Goal: Task Accomplishment & Management: Complete application form

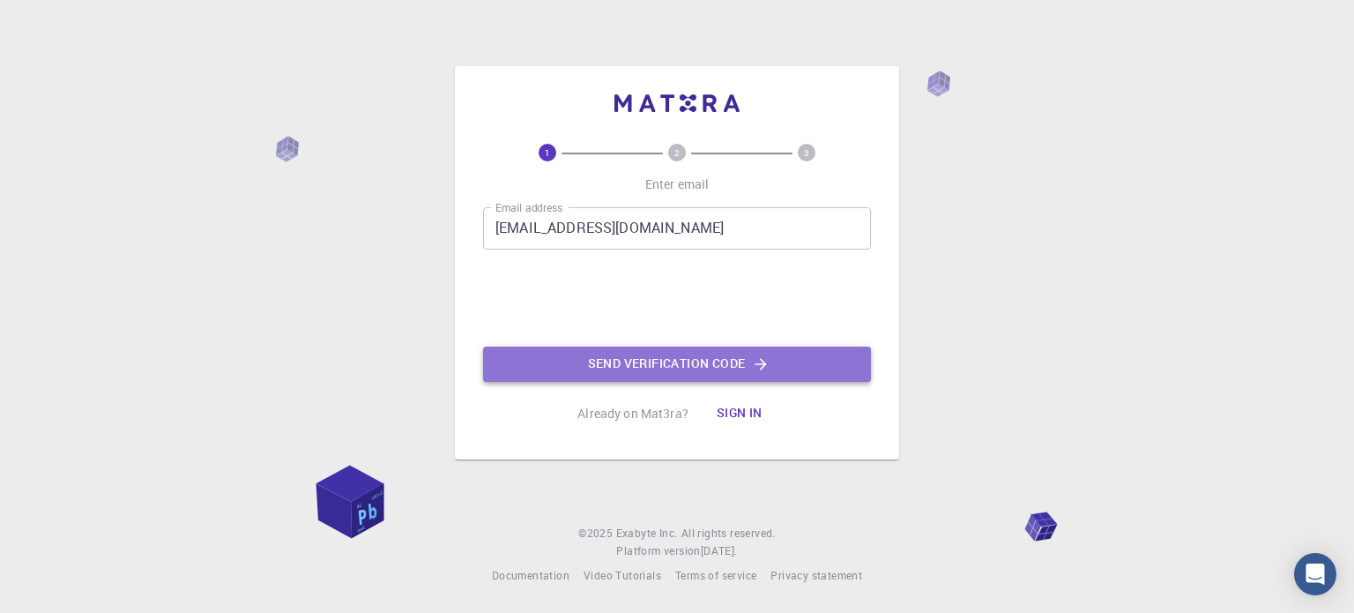
click at [592, 365] on button "Send verification code" at bounding box center [677, 363] width 388 height 35
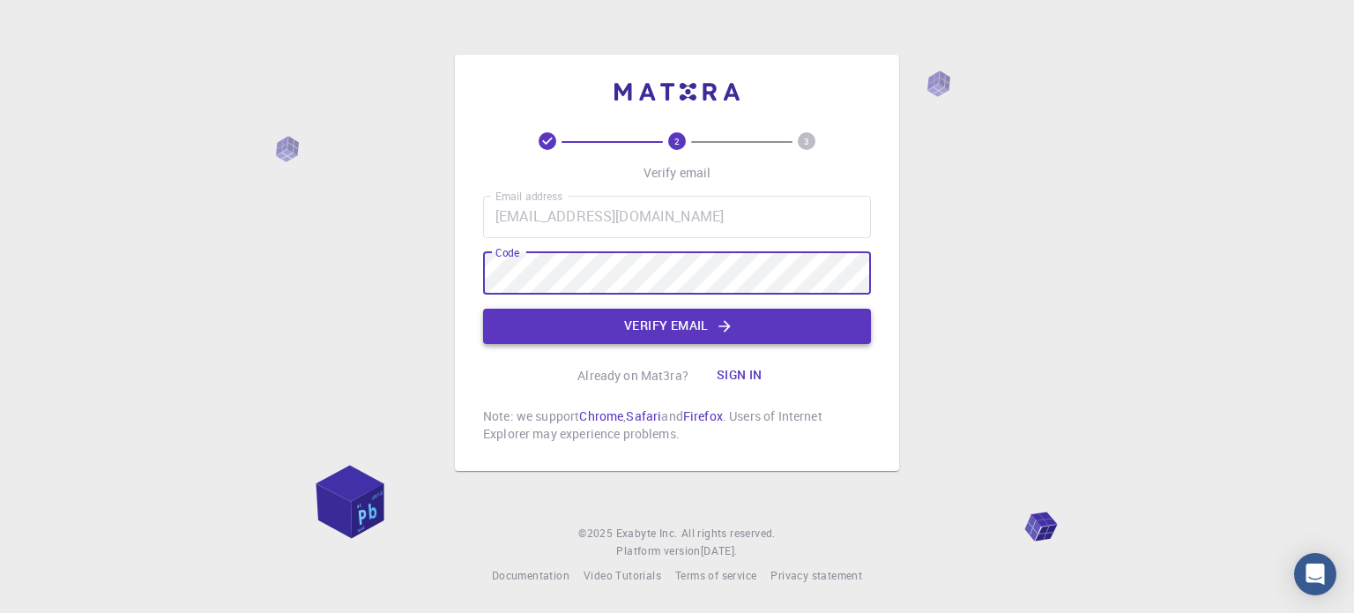
click at [648, 332] on button "Verify email" at bounding box center [677, 325] width 388 height 35
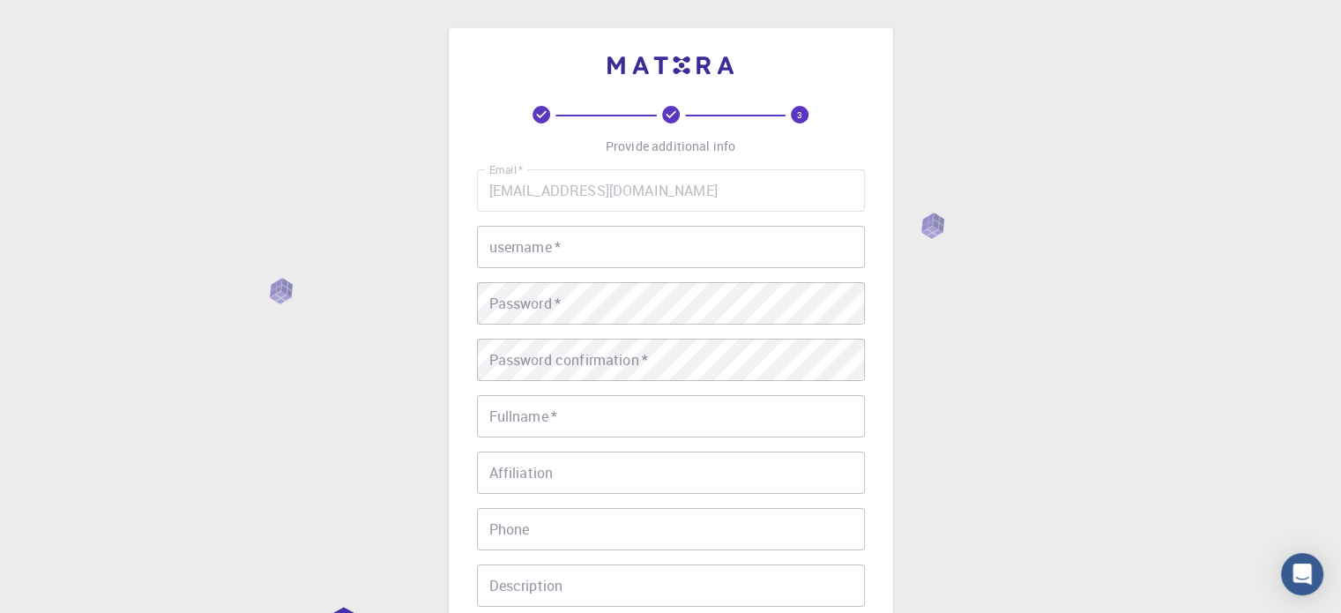
click at [680, 241] on input "username   *" at bounding box center [671, 247] width 388 height 42
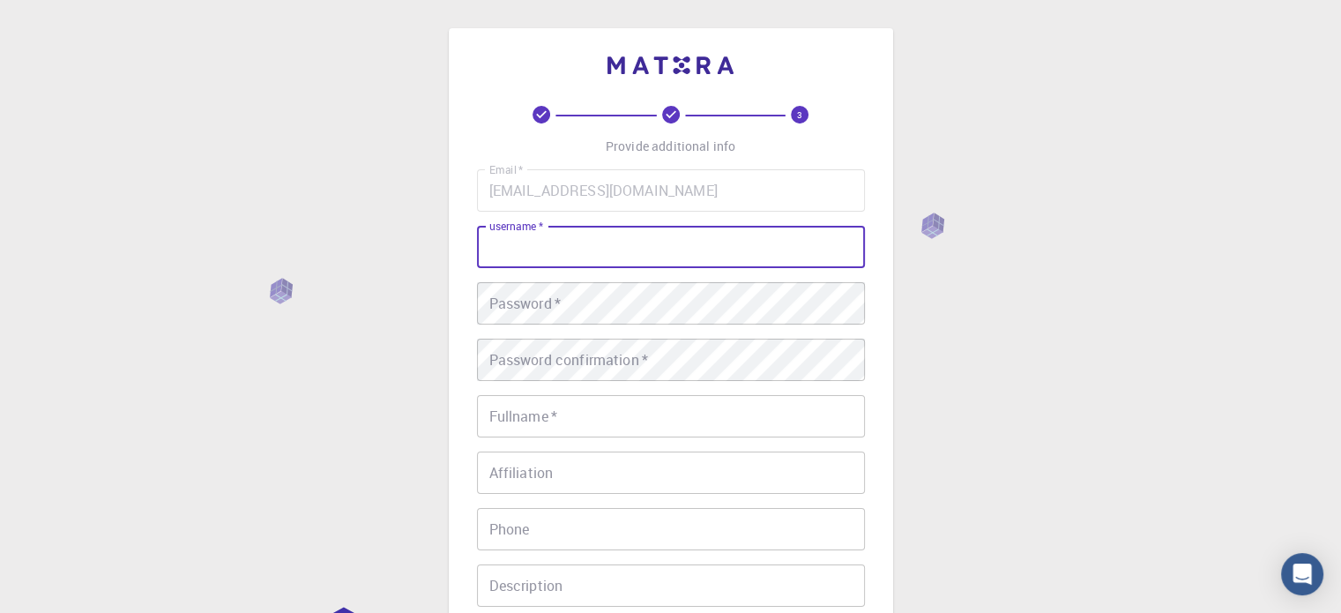
click at [663, 253] on input "username   *" at bounding box center [671, 247] width 388 height 42
type input "Laila"
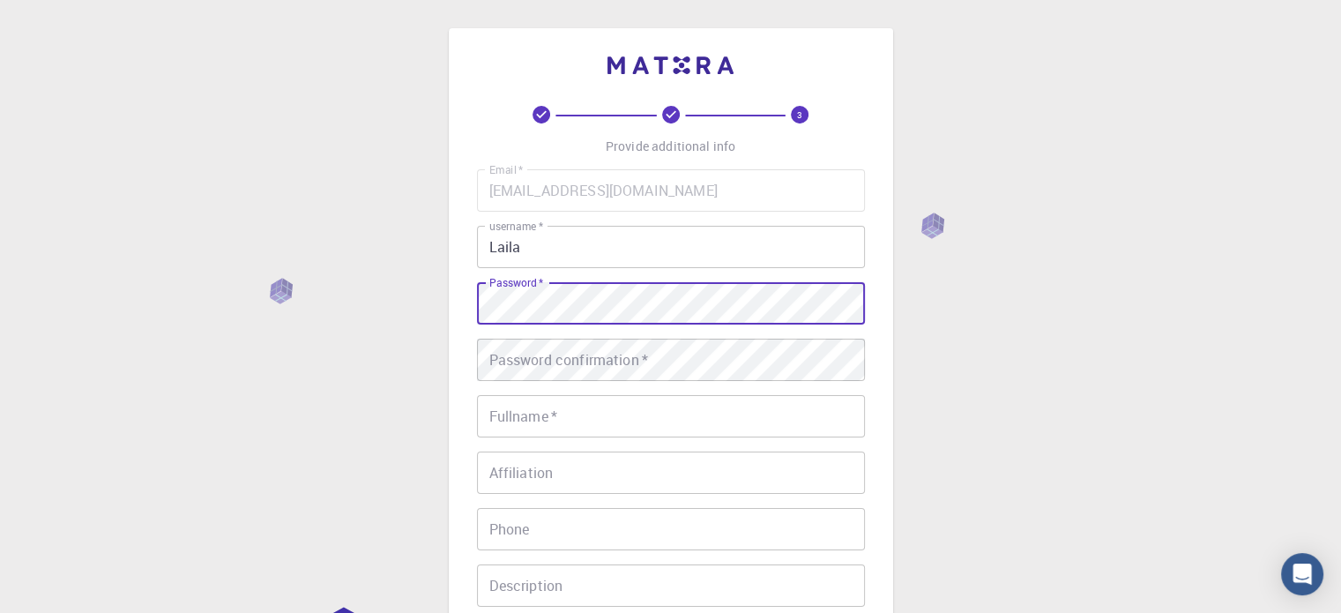
click at [756, 333] on div "Email   * [EMAIL_ADDRESS][DOMAIN_NAME] Email   * username   * Laila username   …" at bounding box center [671, 411] width 388 height 485
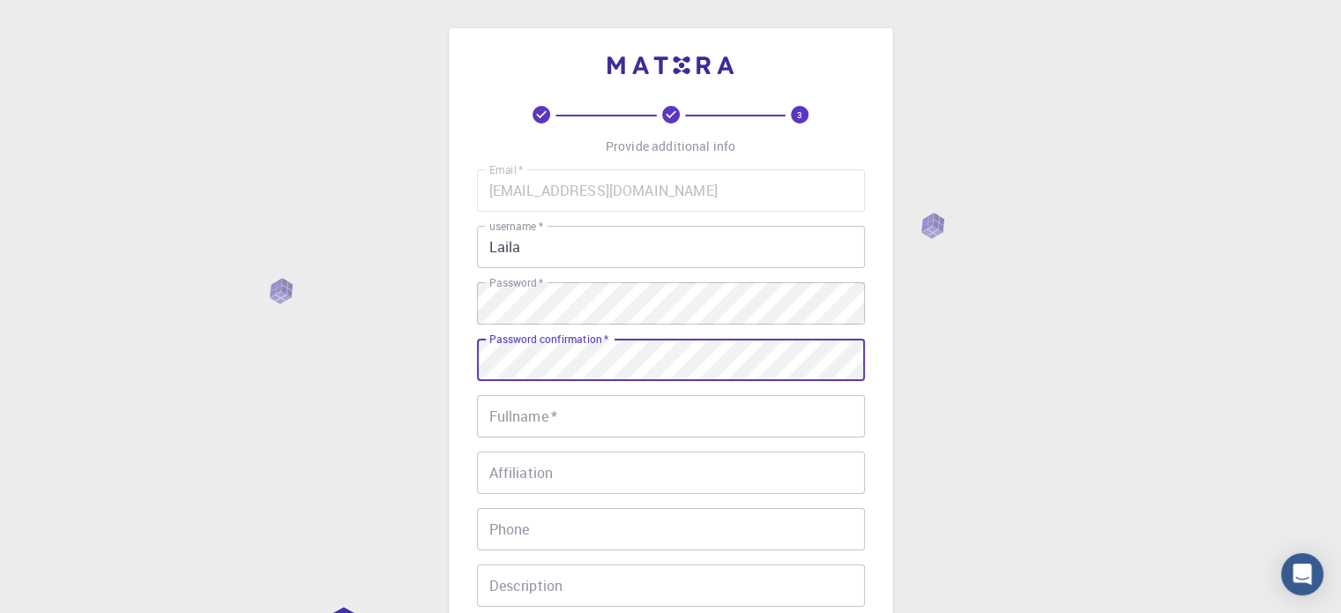
click at [688, 415] on input "Fullname   *" at bounding box center [671, 416] width 388 height 42
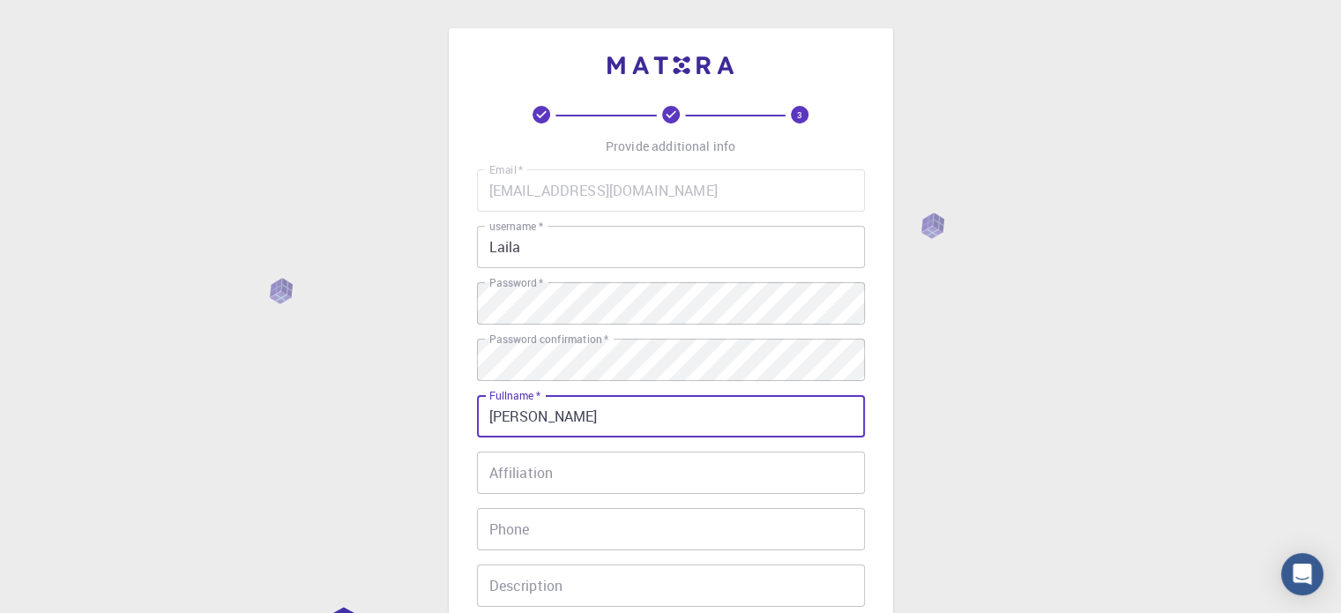
type input "[PERSON_NAME]"
click at [611, 472] on input "Affiliation" at bounding box center [671, 472] width 388 height 42
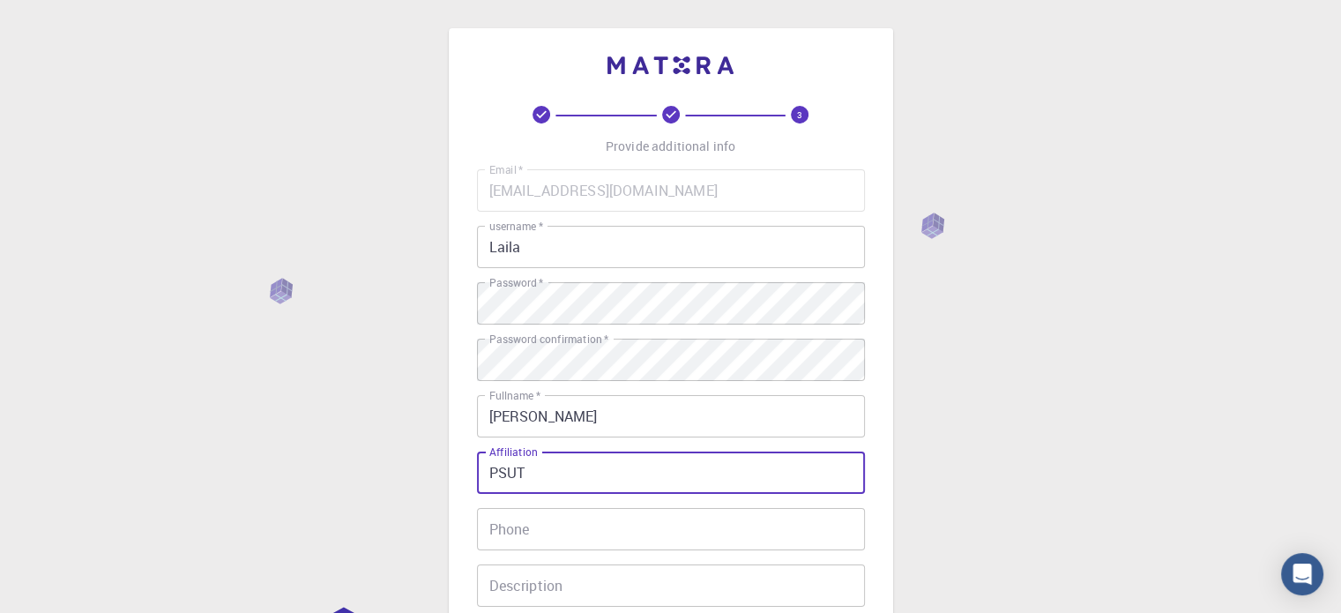
type input "PSUT"
click at [649, 526] on input "Phone" at bounding box center [671, 529] width 388 height 42
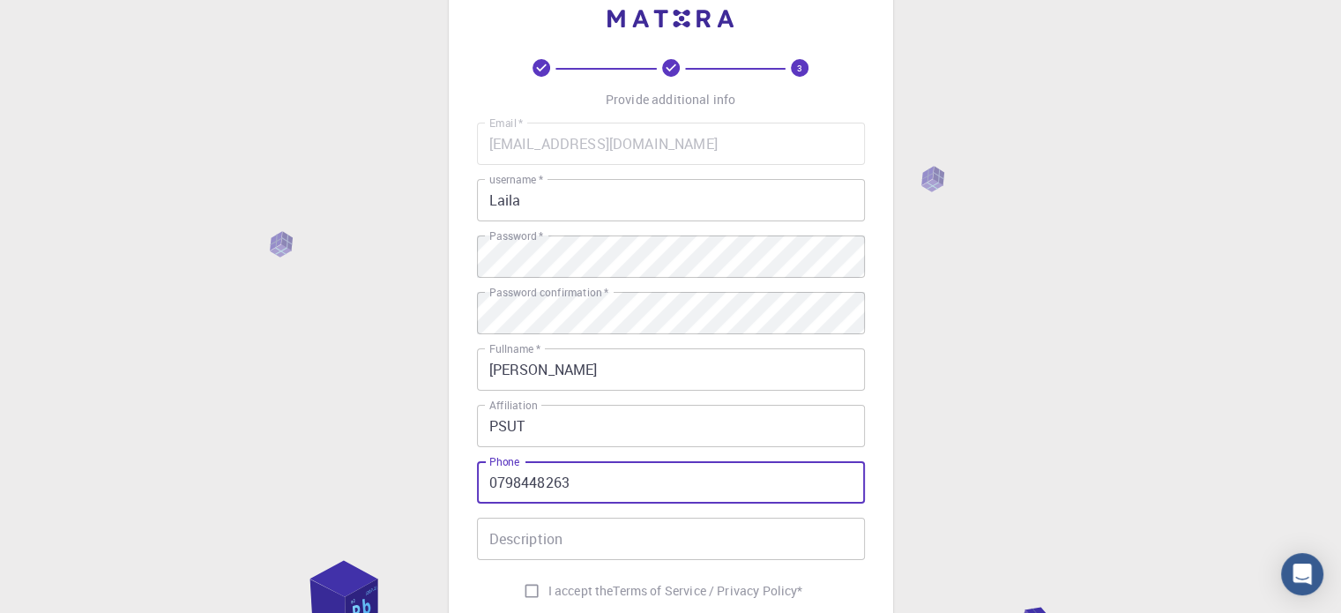
scroll to position [88, 0]
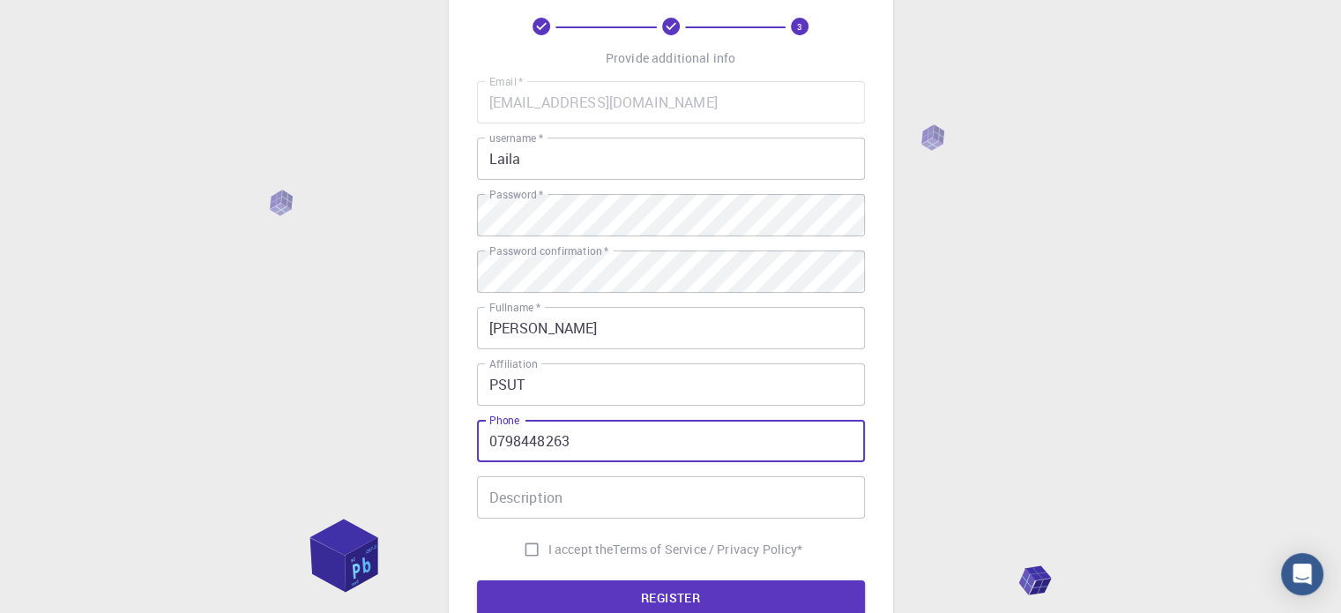
type input "0798448263"
click at [628, 497] on input "Description" at bounding box center [671, 497] width 388 height 42
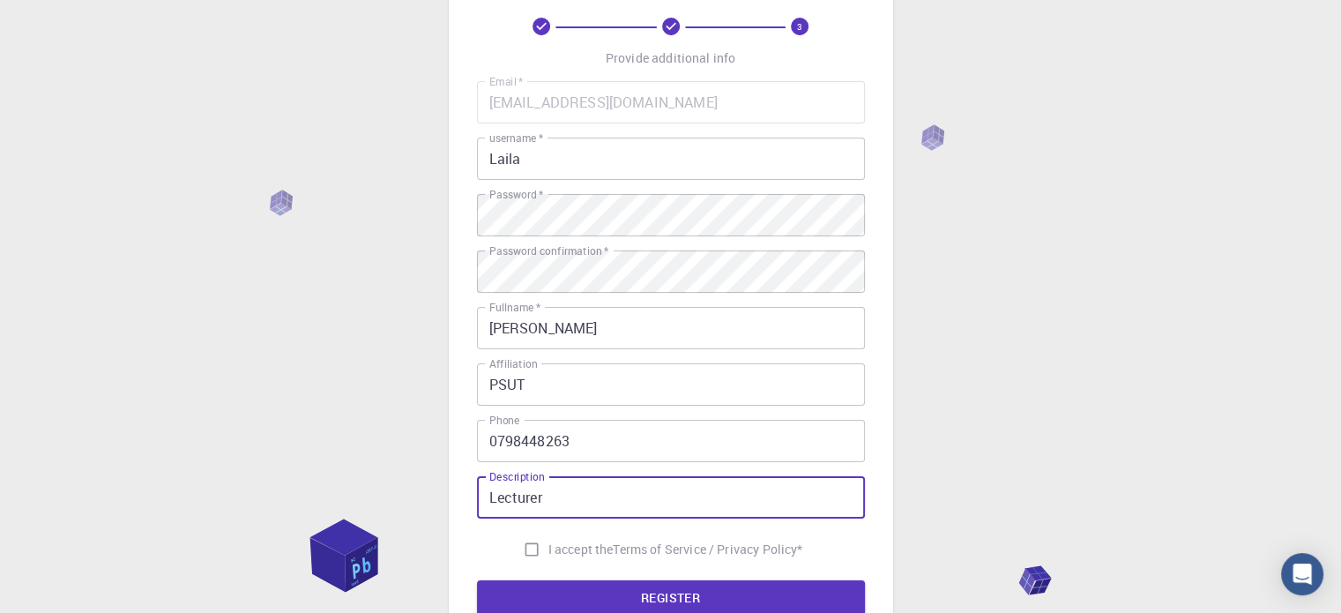
type input "Lecturer"
click at [527, 553] on input "I accept the Terms of Service / Privacy Policy *" at bounding box center [531, 548] width 33 height 33
checkbox input "true"
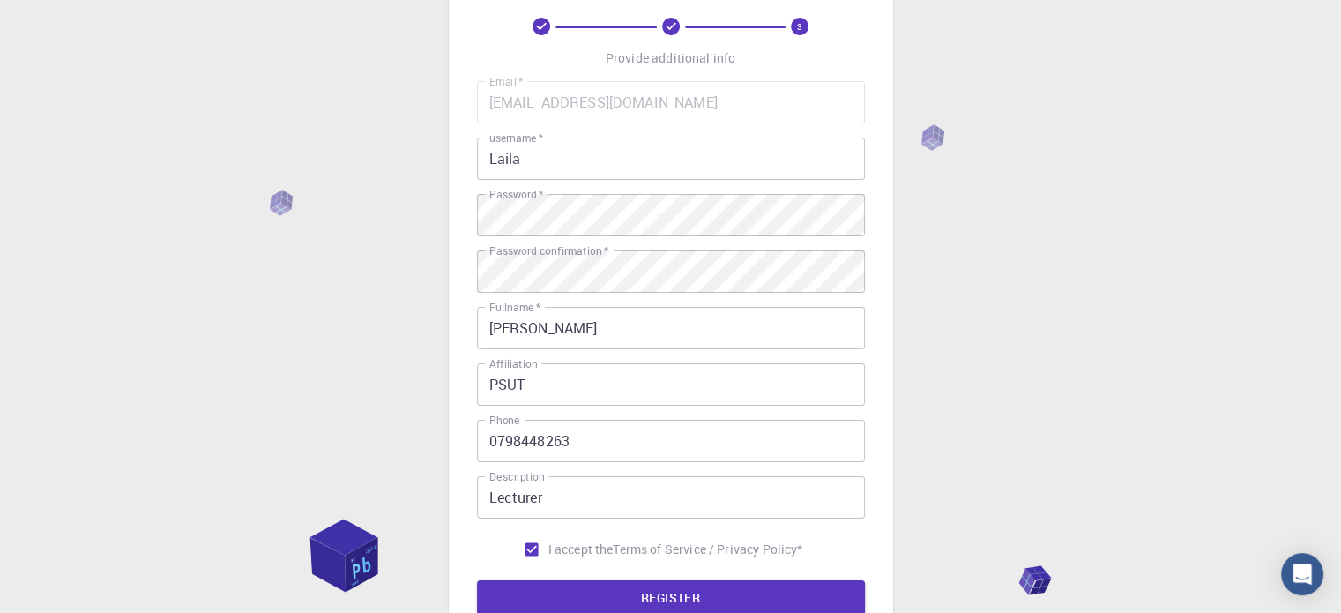
click at [531, 579] on form "Email   * [EMAIL_ADDRESS][DOMAIN_NAME] Email   * username   * Laila username   …" at bounding box center [671, 348] width 388 height 534
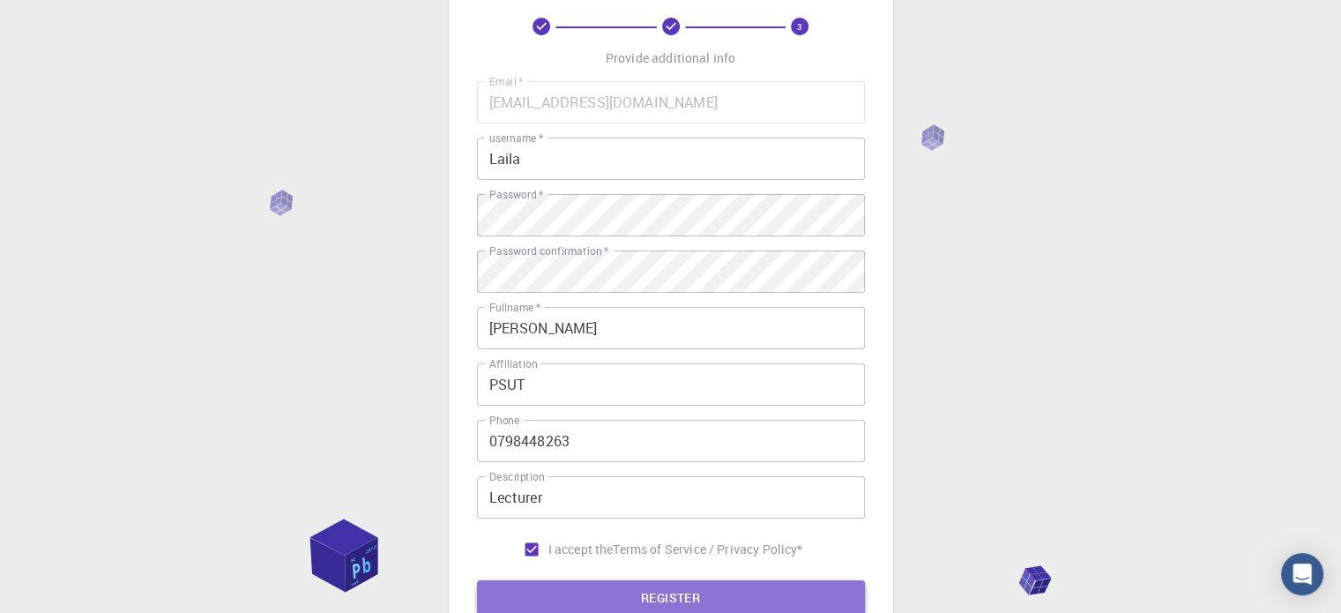
click at [539, 591] on button "REGISTER" at bounding box center [671, 597] width 388 height 35
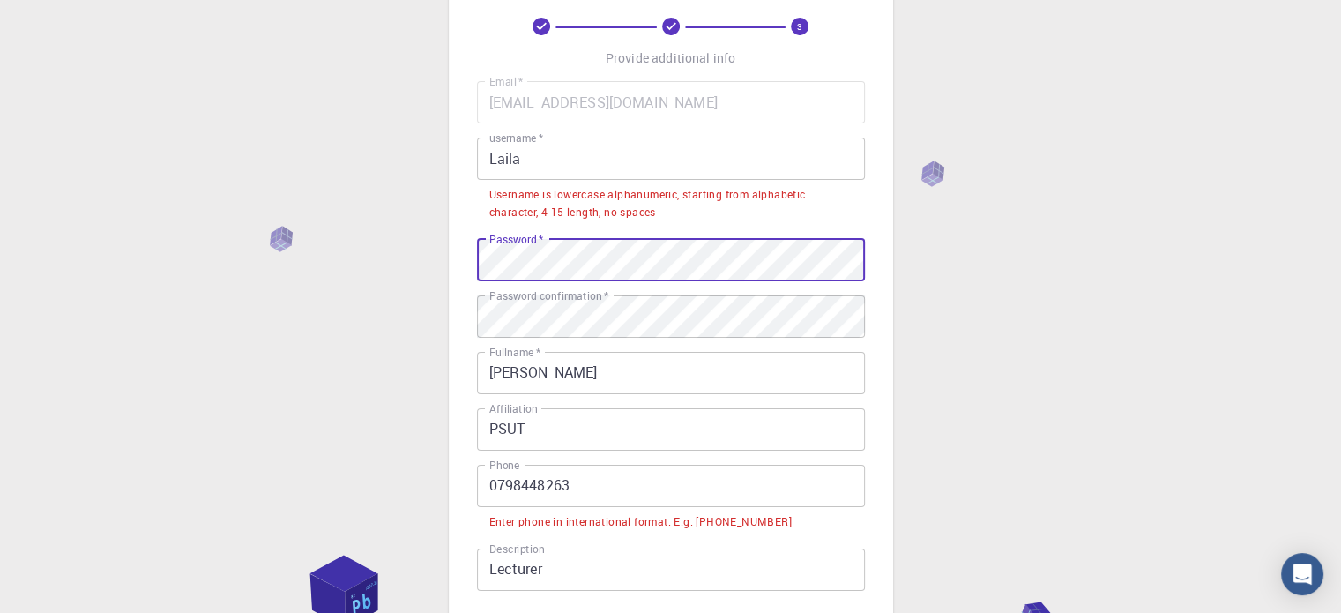
click at [451, 268] on div "3 Provide additional info Email   * [EMAIL_ADDRESS][DOMAIN_NAME] Email   * user…" at bounding box center [671, 352] width 444 height 825
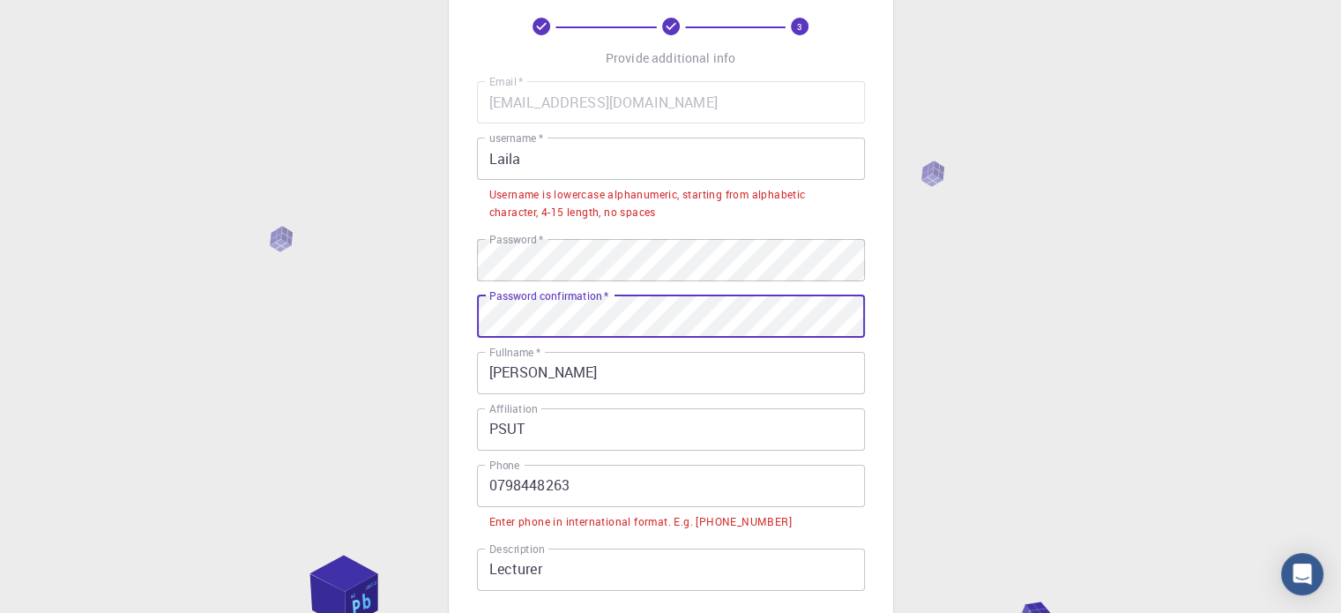
click at [407, 316] on div "3 Provide additional info Email   * [EMAIL_ADDRESS][DOMAIN_NAME] Email   * user…" at bounding box center [670, 396] width 1341 height 969
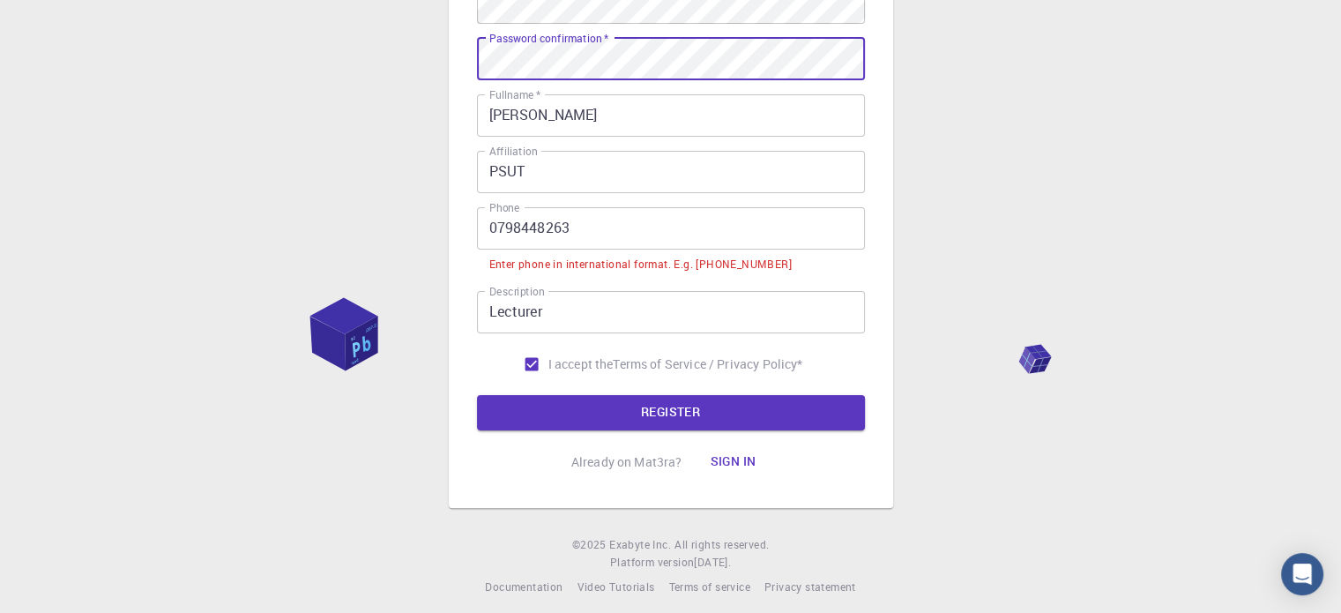
scroll to position [356, 0]
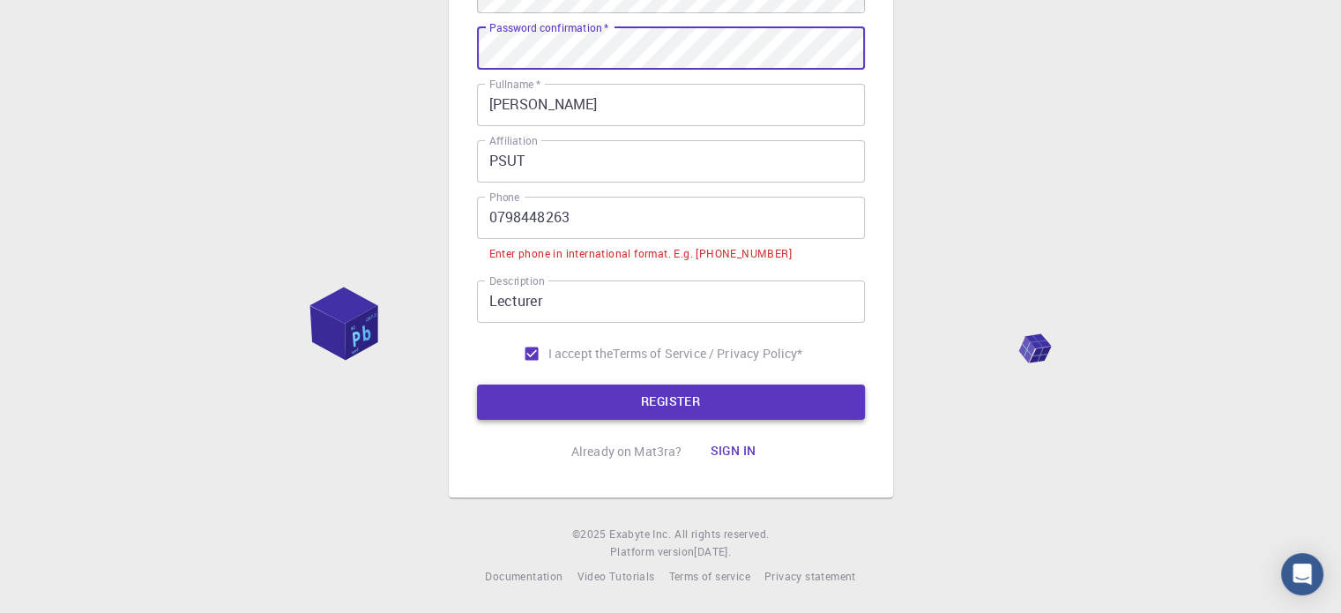
click at [679, 405] on button "REGISTER" at bounding box center [671, 401] width 388 height 35
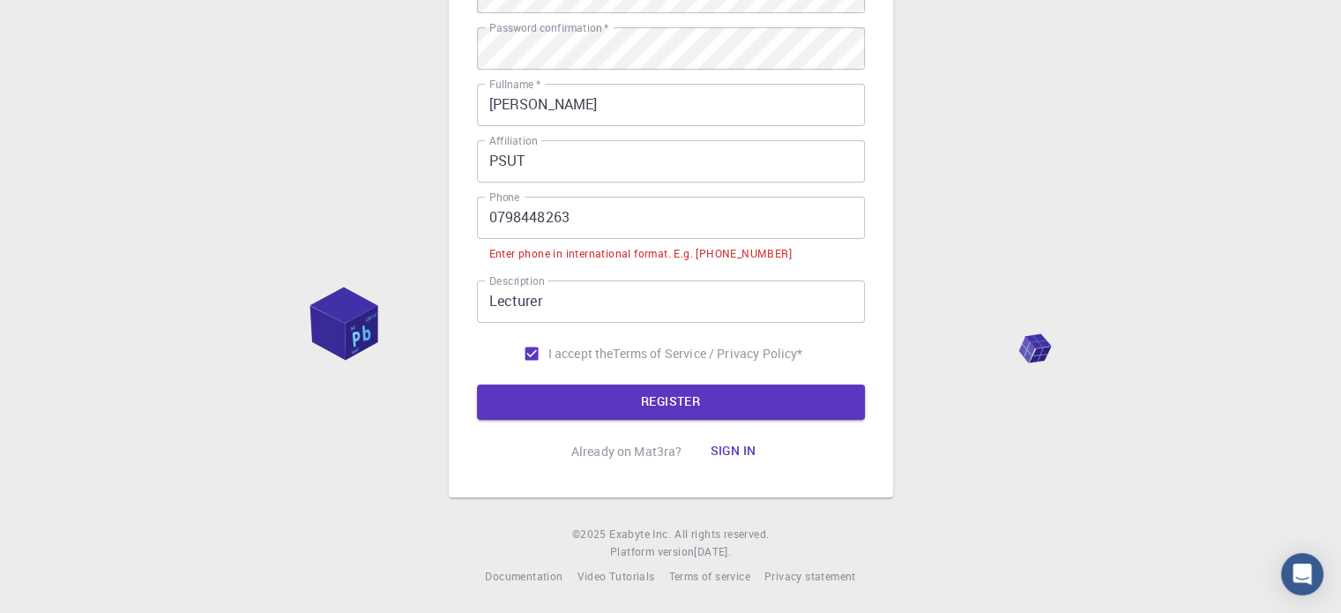
click at [487, 218] on input "0798448263" at bounding box center [671, 218] width 388 height 42
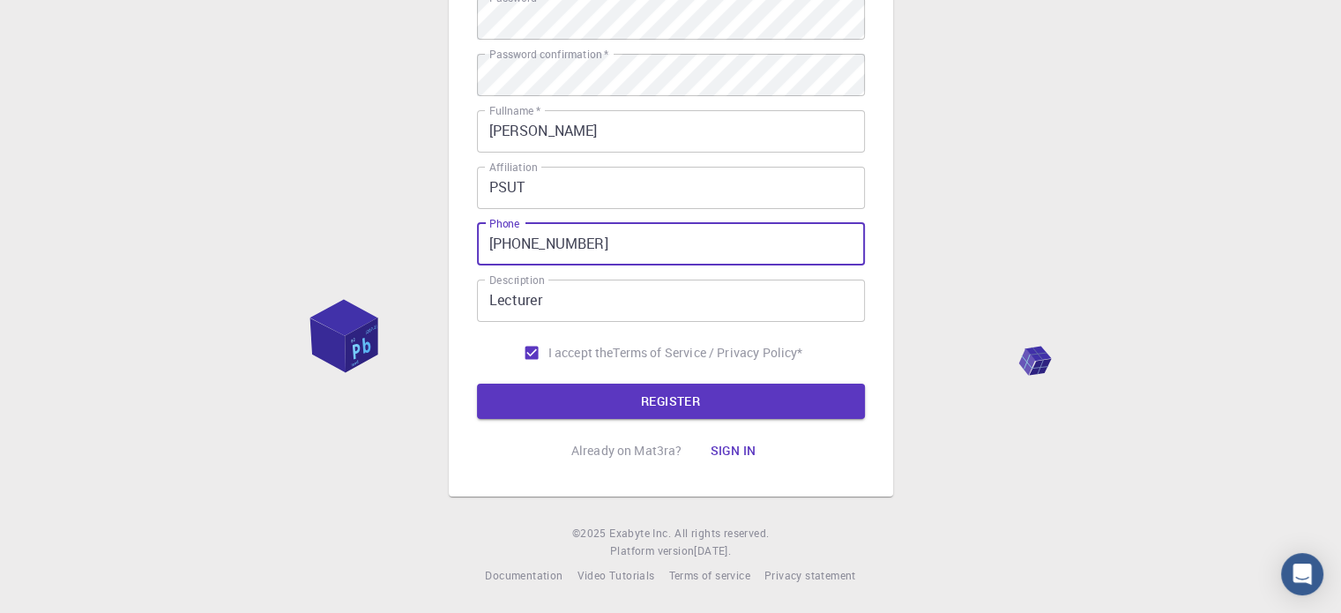
scroll to position [329, 0]
click at [532, 249] on input "[PHONE_NUMBER]" at bounding box center [671, 245] width 388 height 42
type input "[PHONE_NUMBER]"
click at [588, 405] on button "REGISTER" at bounding box center [671, 401] width 388 height 35
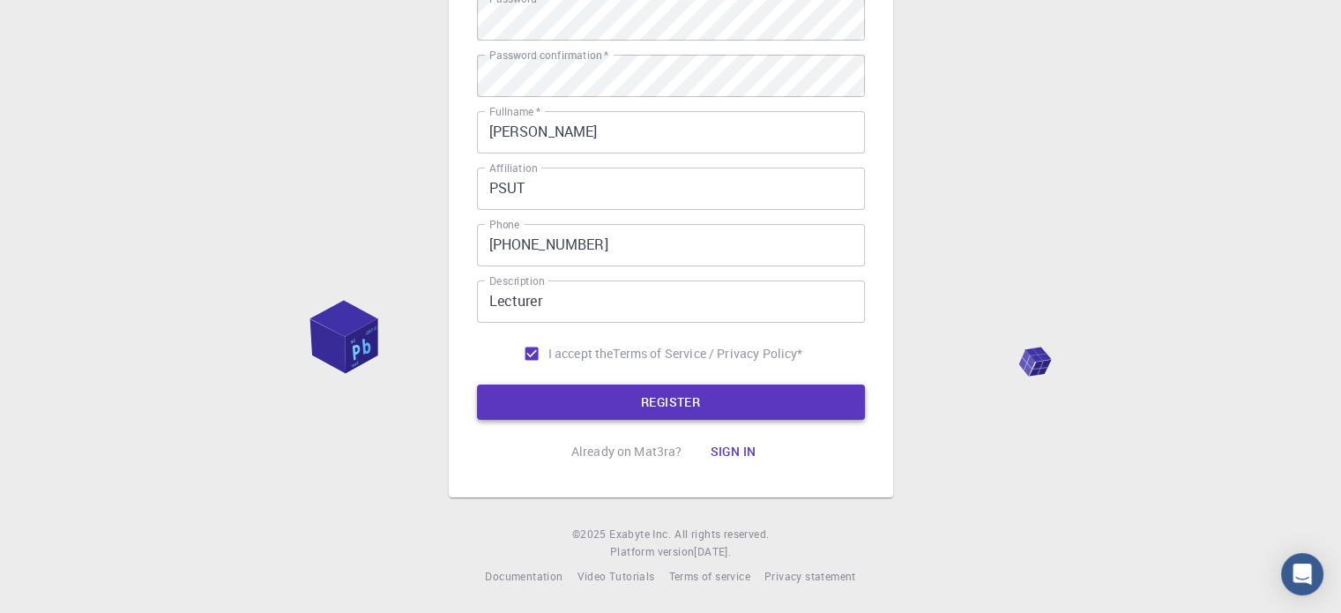
click at [648, 401] on button "REGISTER" at bounding box center [671, 401] width 388 height 35
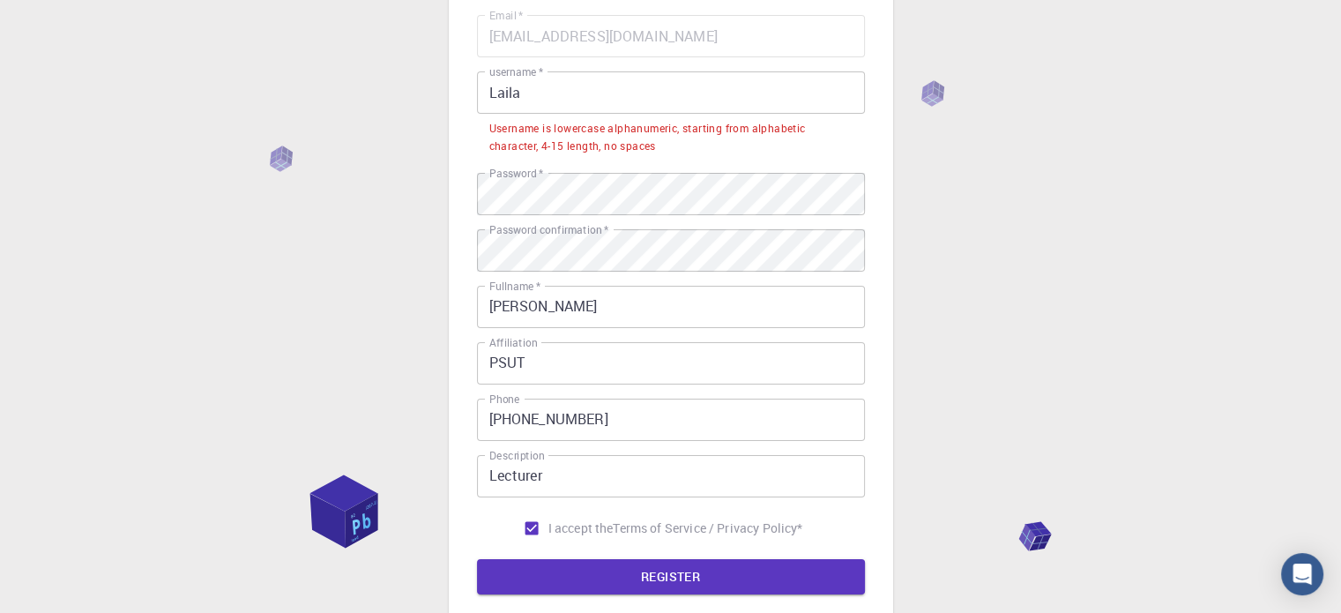
scroll to position [152, 0]
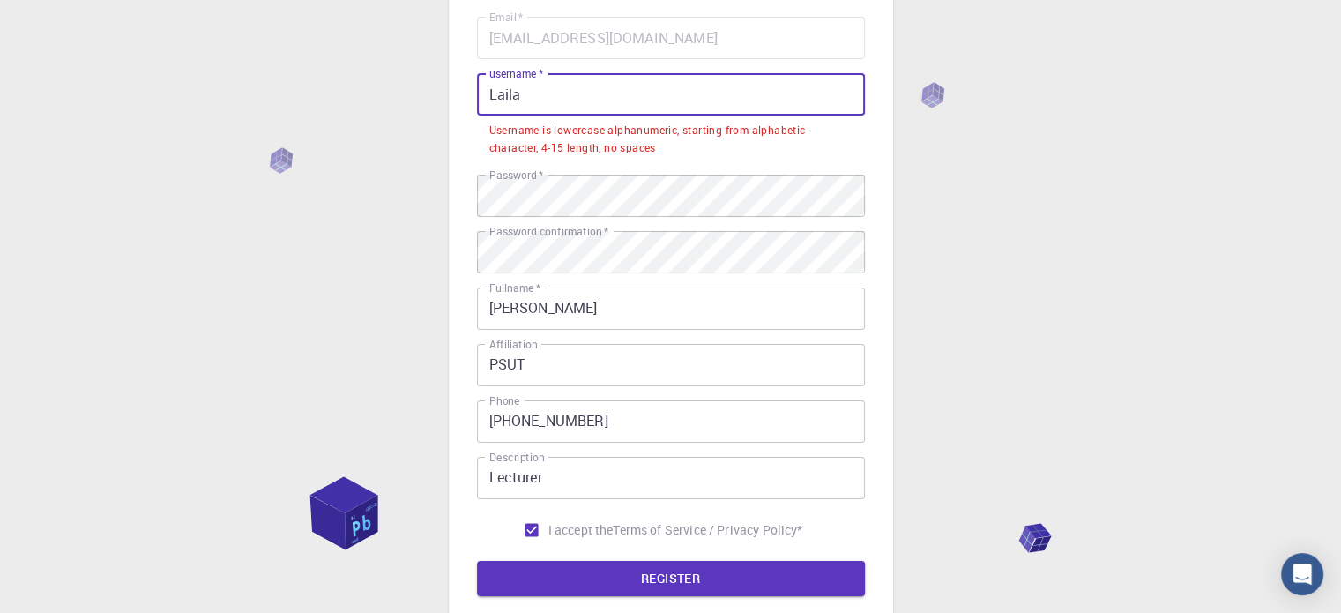
click at [539, 90] on input "Laila" at bounding box center [671, 94] width 388 height 42
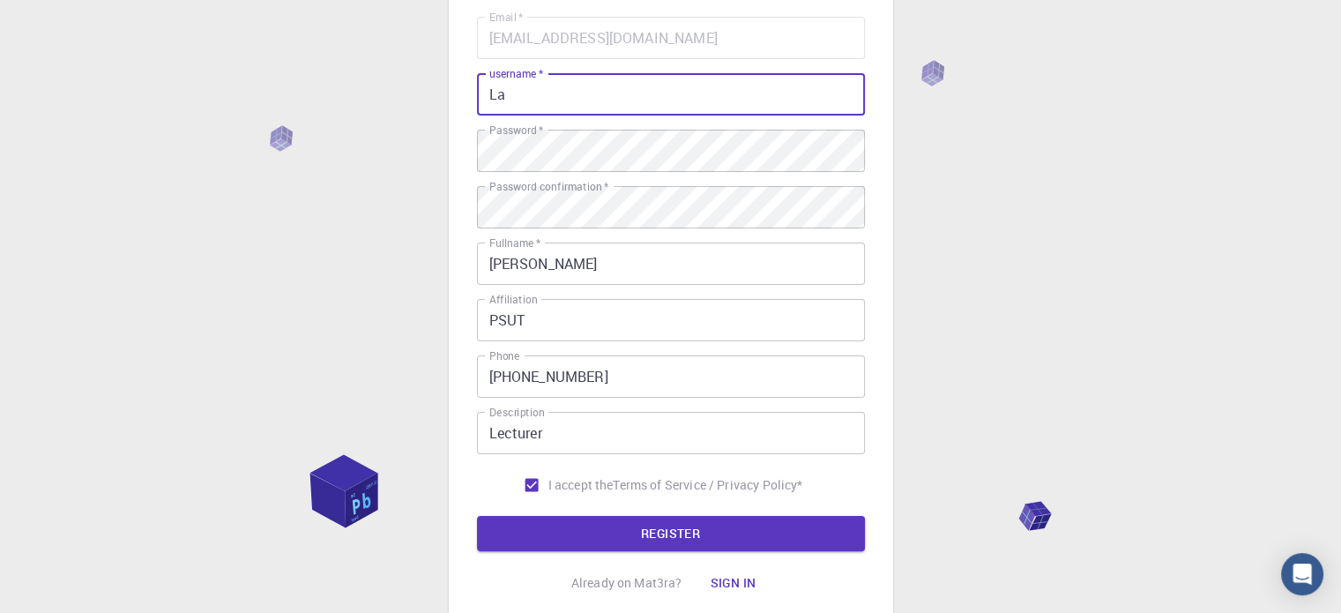
type input "L"
click at [680, 532] on button "REGISTER" at bounding box center [671, 533] width 388 height 35
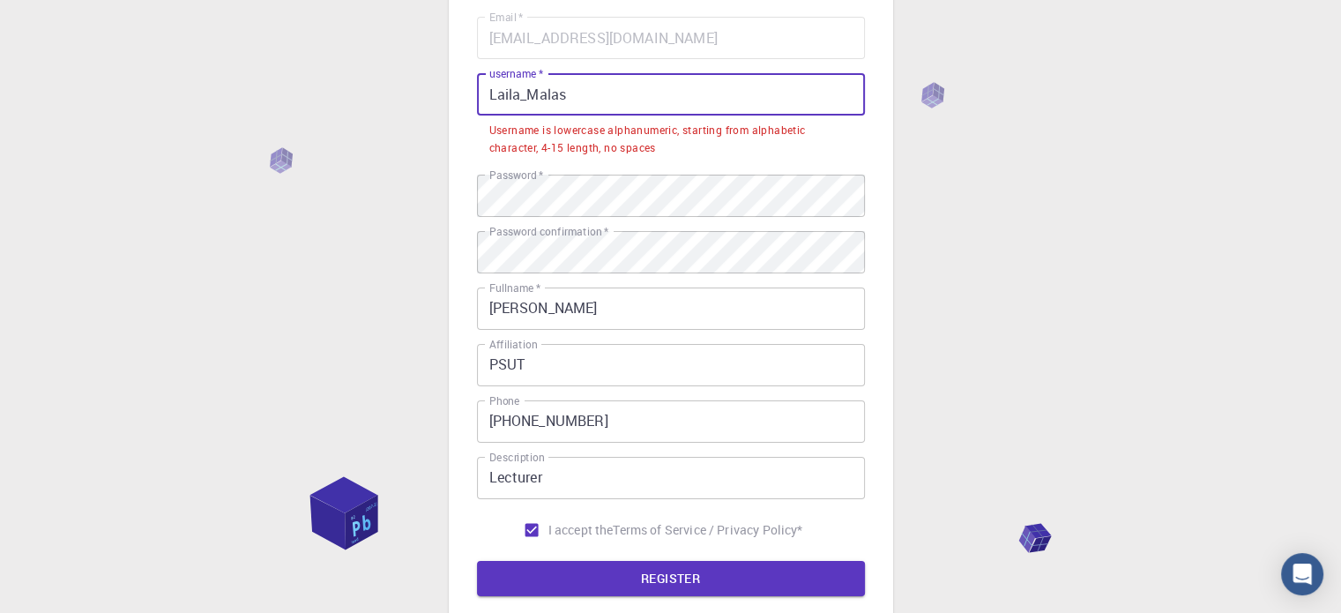
click at [492, 99] on input "Laila_Malas" at bounding box center [671, 94] width 388 height 42
click at [494, 93] on input "Laila_Malas" at bounding box center [671, 94] width 388 height 42
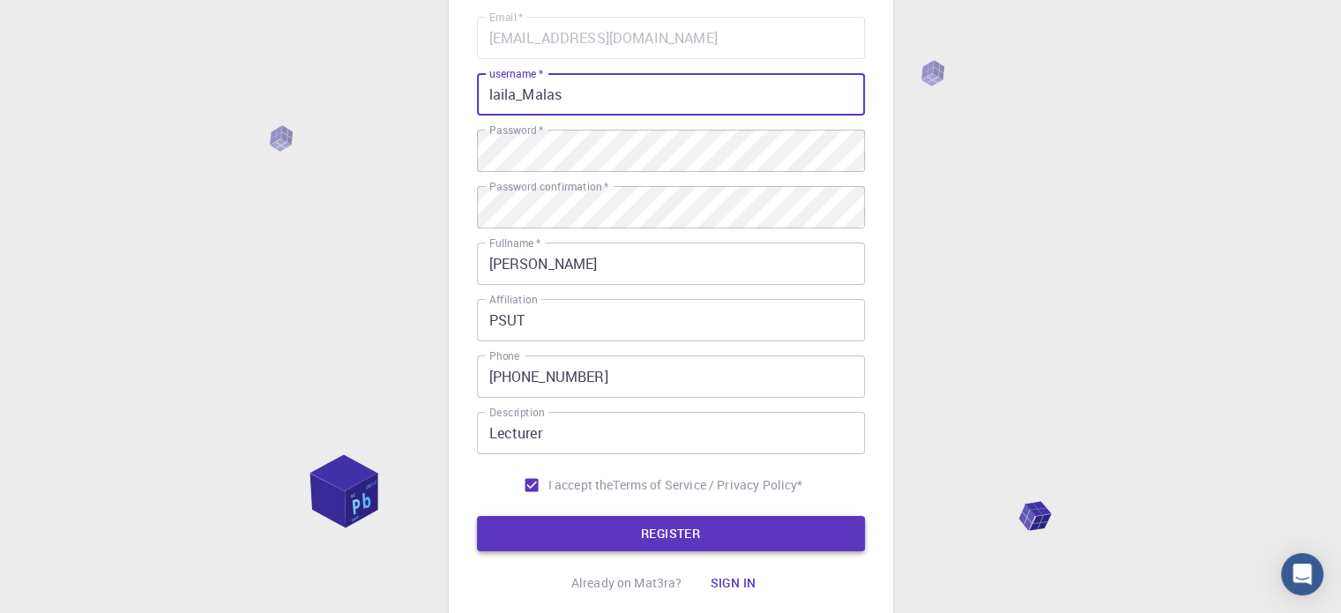
click at [754, 525] on button "REGISTER" at bounding box center [671, 533] width 388 height 35
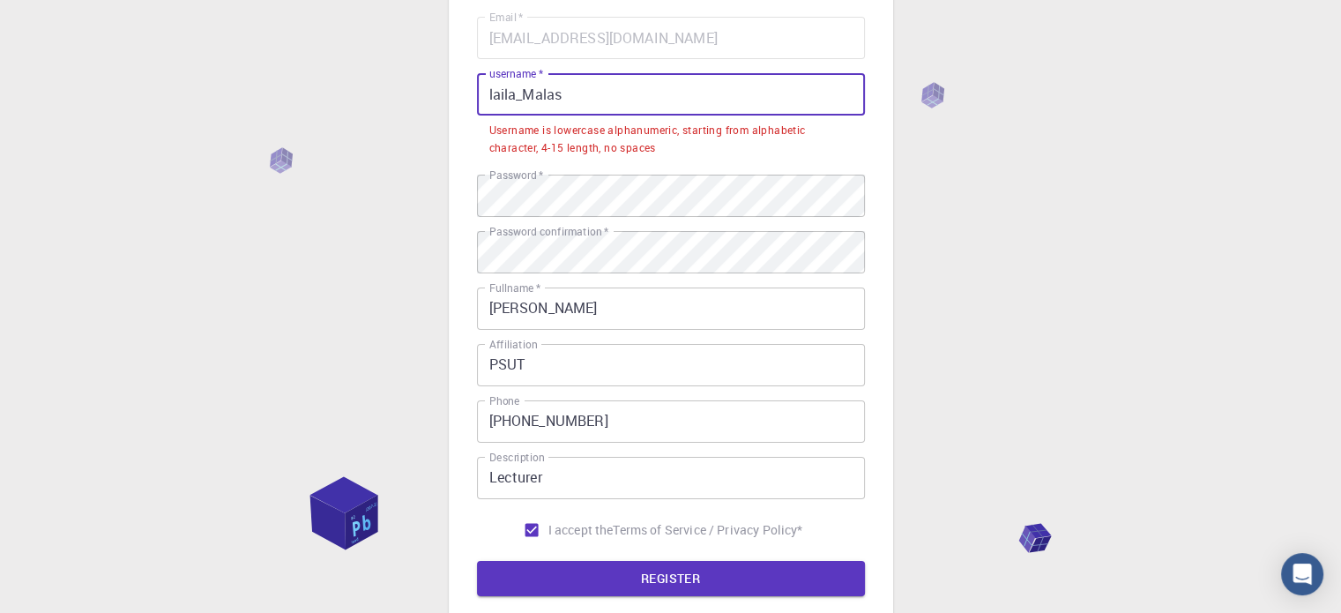
drag, startPoint x: 591, startPoint y: 91, endPoint x: 516, endPoint y: 99, distance: 76.2
click at [516, 99] on input "laila_Malas" at bounding box center [671, 94] width 388 height 42
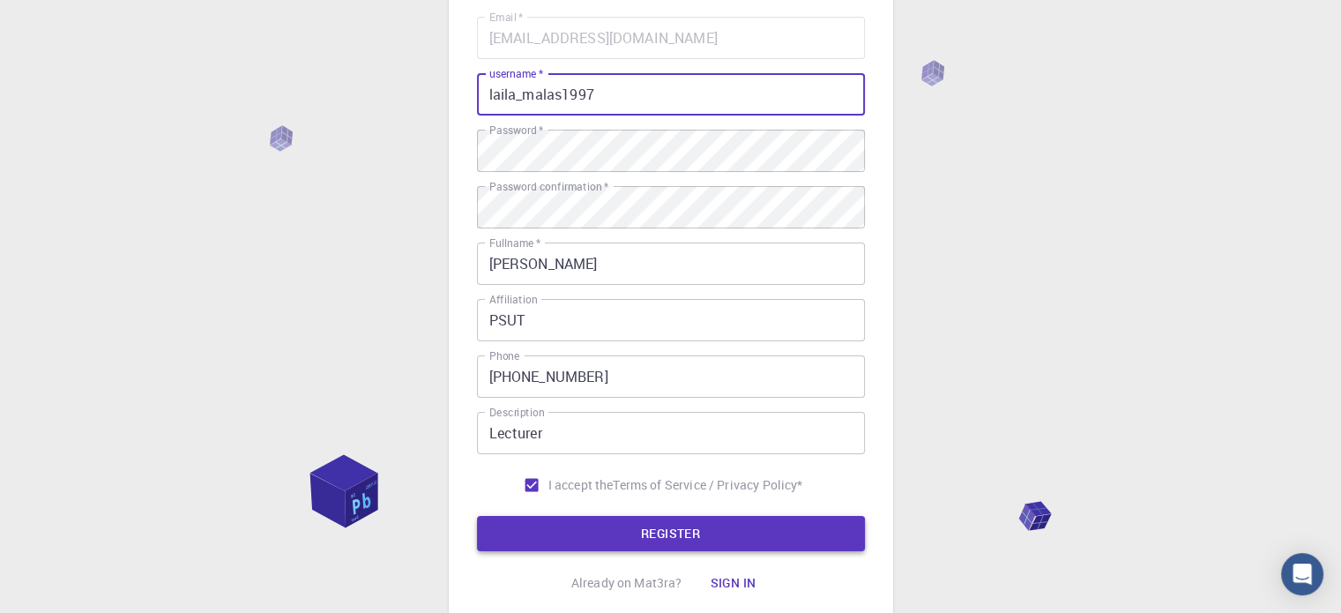
click at [636, 528] on button "REGISTER" at bounding box center [671, 533] width 388 height 35
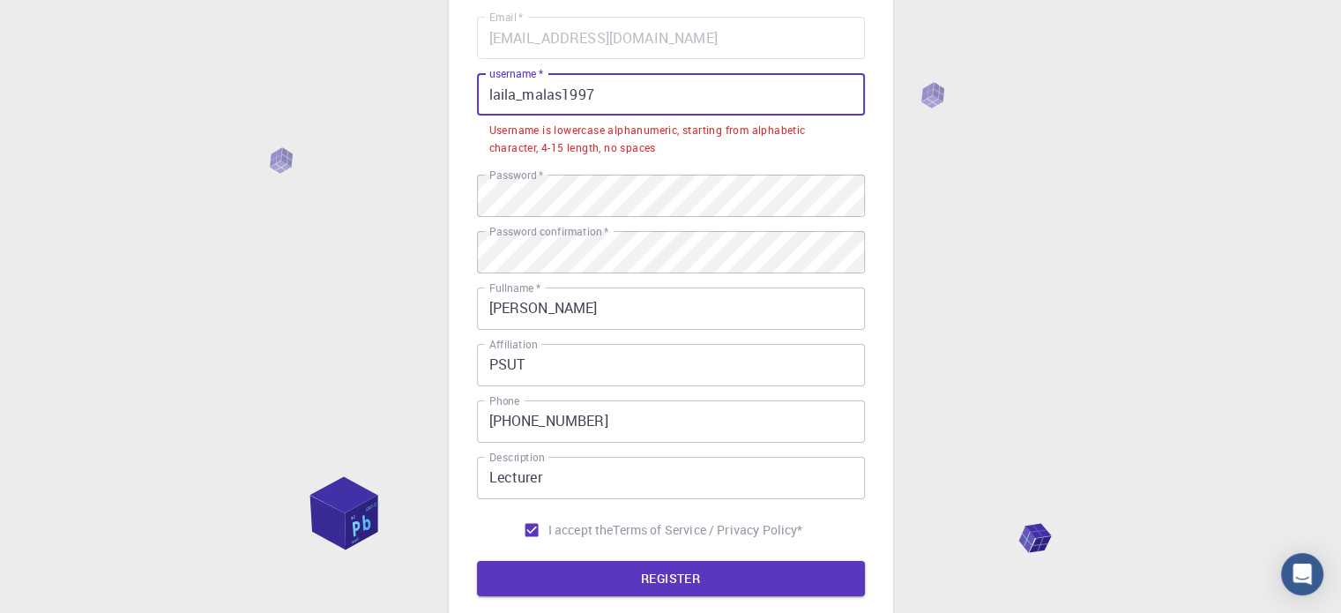
click at [483, 94] on input "laila_malas1997" at bounding box center [671, 94] width 388 height 42
drag, startPoint x: 487, startPoint y: 93, endPoint x: 634, endPoint y: 105, distance: 147.6
click at [613, 96] on input "laila_malas1997" at bounding box center [671, 94] width 388 height 42
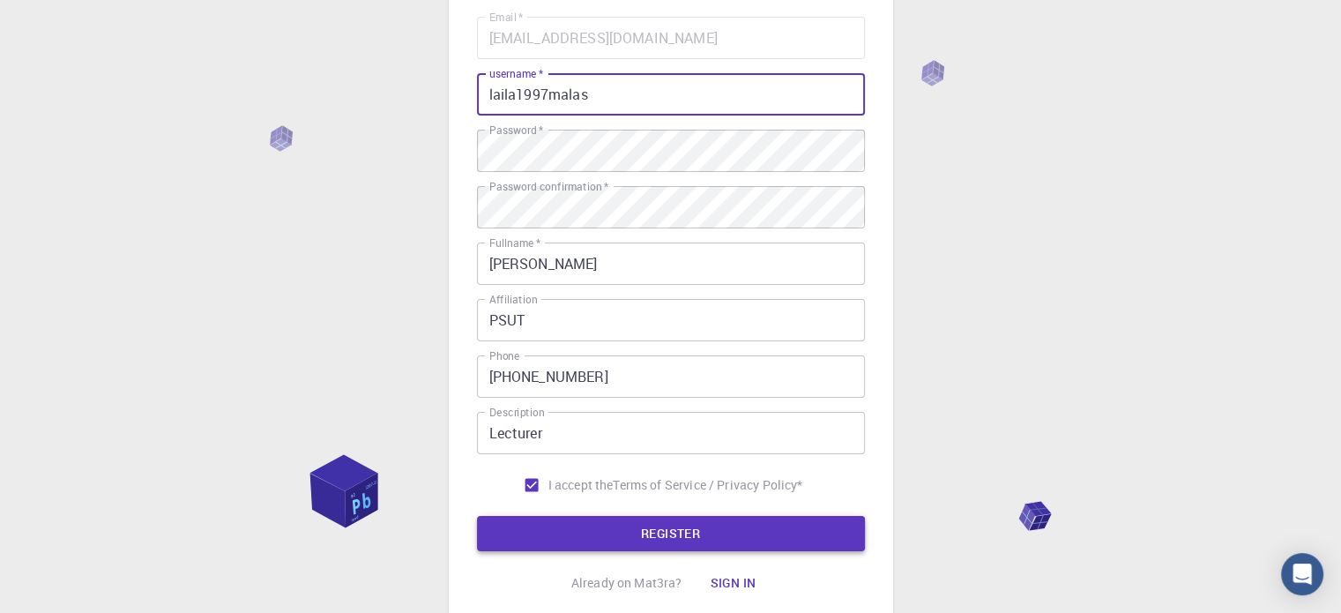
type input "laila1997malas"
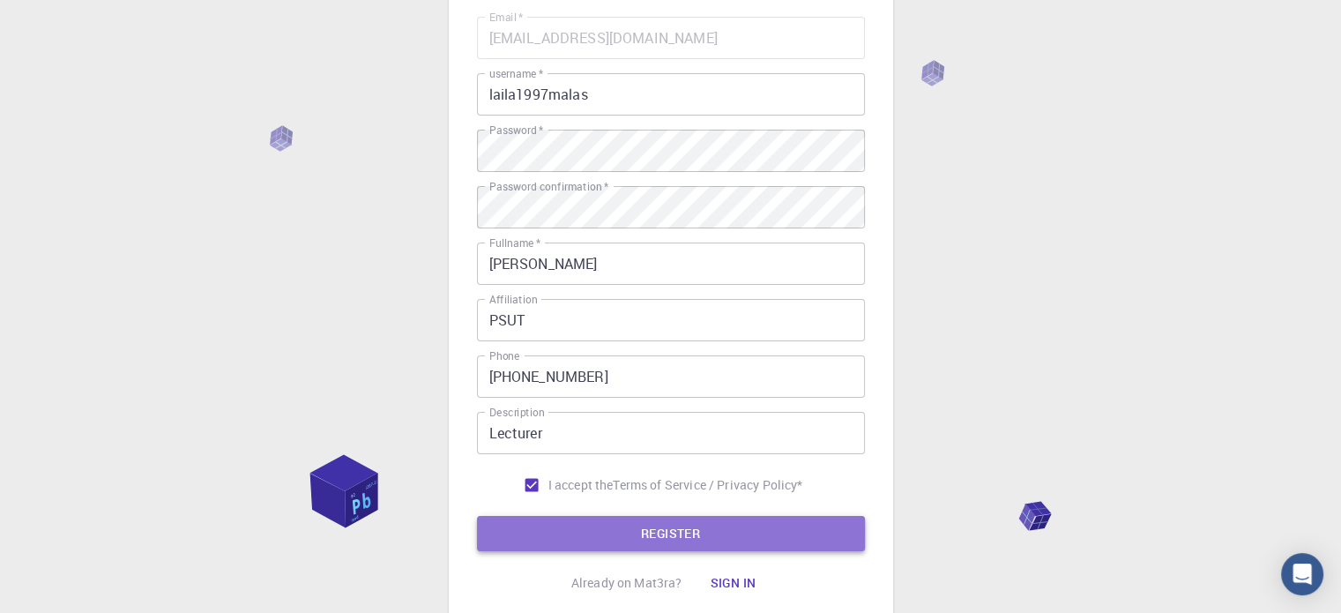
click at [705, 524] on button "REGISTER" at bounding box center [671, 533] width 388 height 35
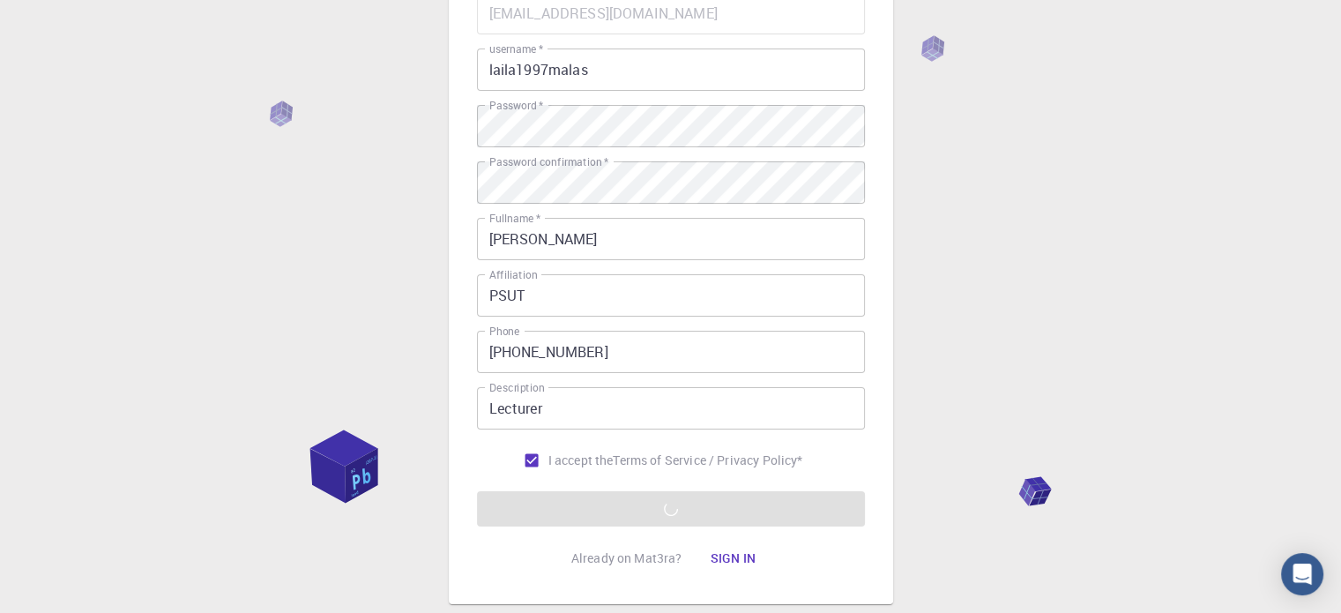
scroll to position [284, 0]
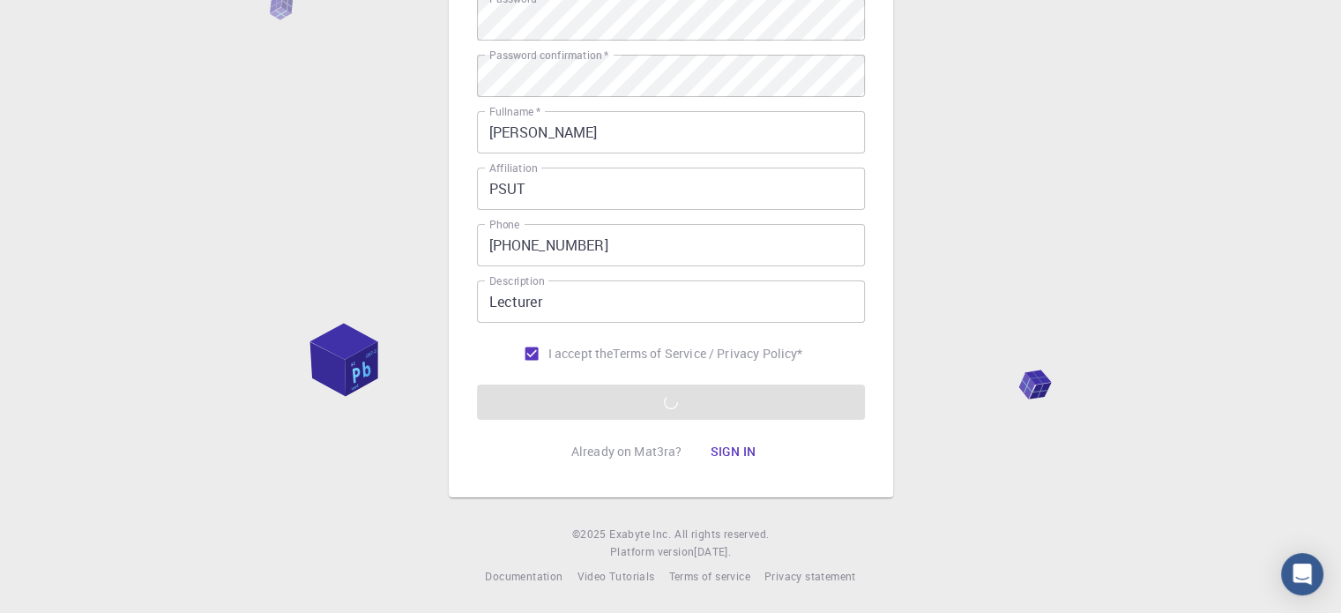
click at [732, 294] on input "Lecturer" at bounding box center [671, 301] width 388 height 42
click at [760, 391] on form "Email   * [EMAIL_ADDRESS][DOMAIN_NAME] Email   * username   * laila1997malas us…" at bounding box center [671, 152] width 388 height 534
